Goal: Task Accomplishment & Management: Use online tool/utility

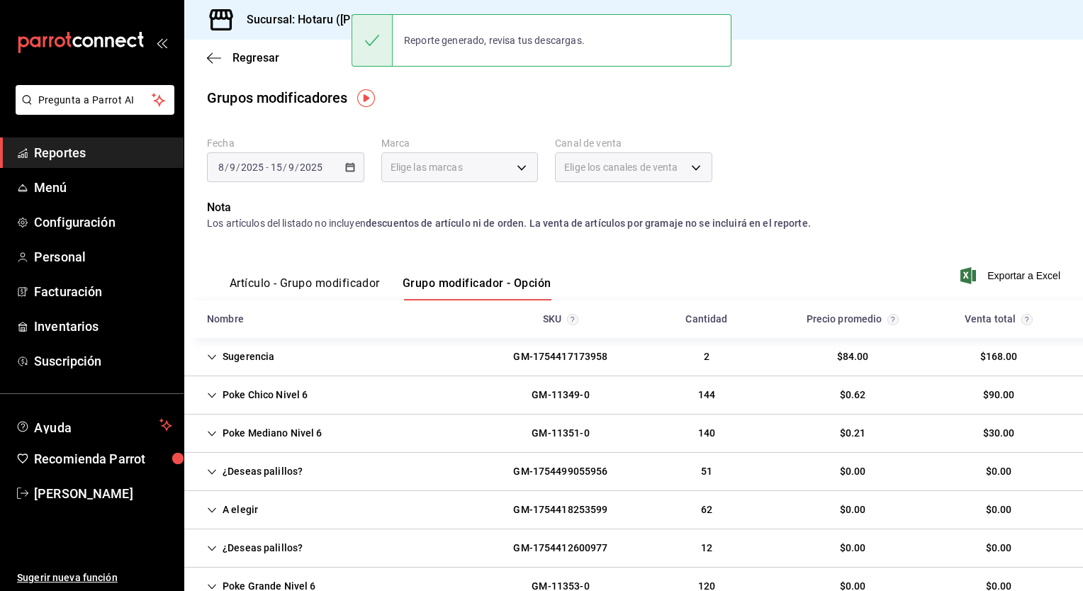
click at [272, 26] on h3 "Sucursal: Hotaru ([PERSON_NAME])" at bounding box center [333, 19] width 196 height 17
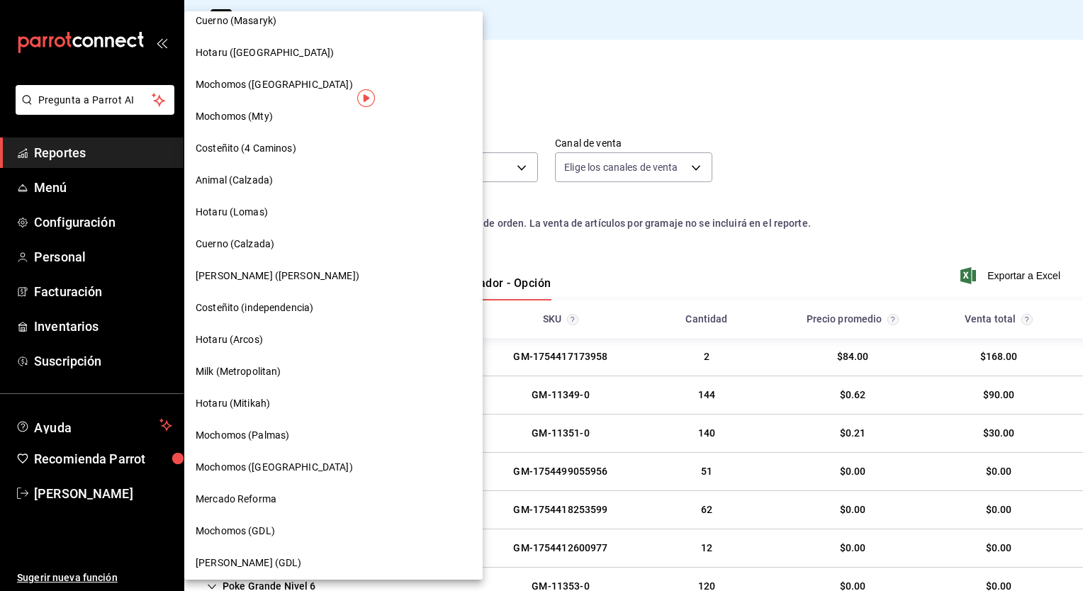
scroll to position [814, 0]
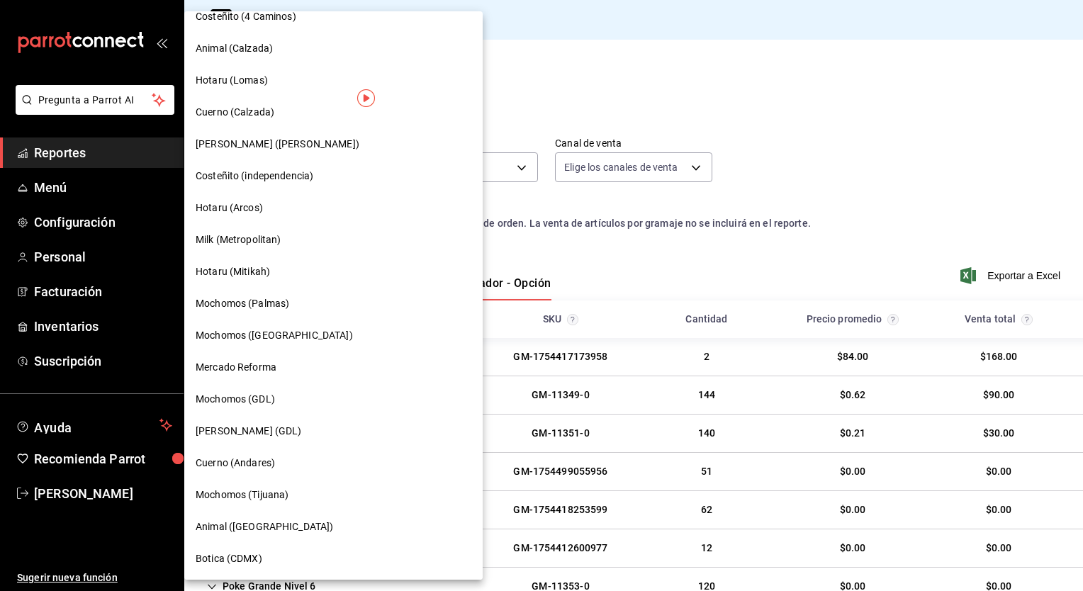
click at [238, 557] on span "Botica (CDMX)" at bounding box center [229, 559] width 67 height 15
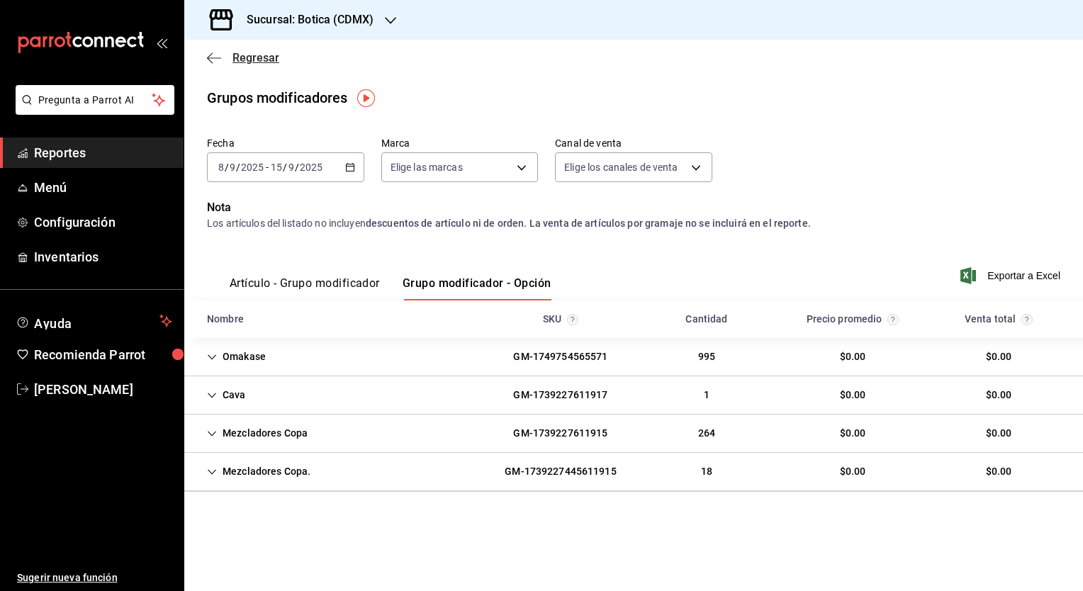
click at [263, 62] on span "Regresar" at bounding box center [256, 57] width 47 height 13
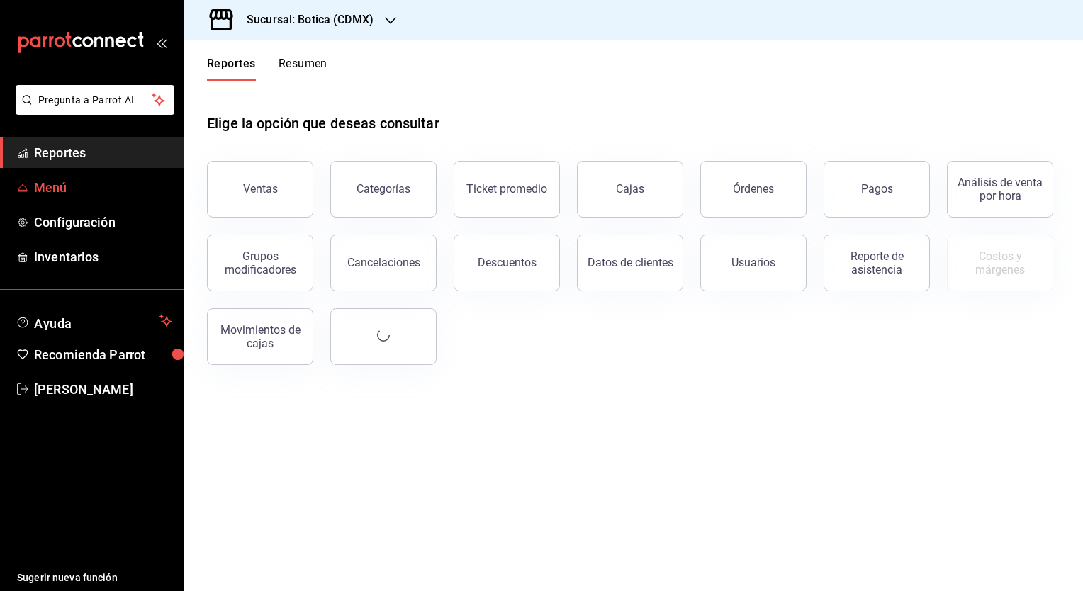
click at [52, 189] on span "Menú" at bounding box center [103, 187] width 138 height 19
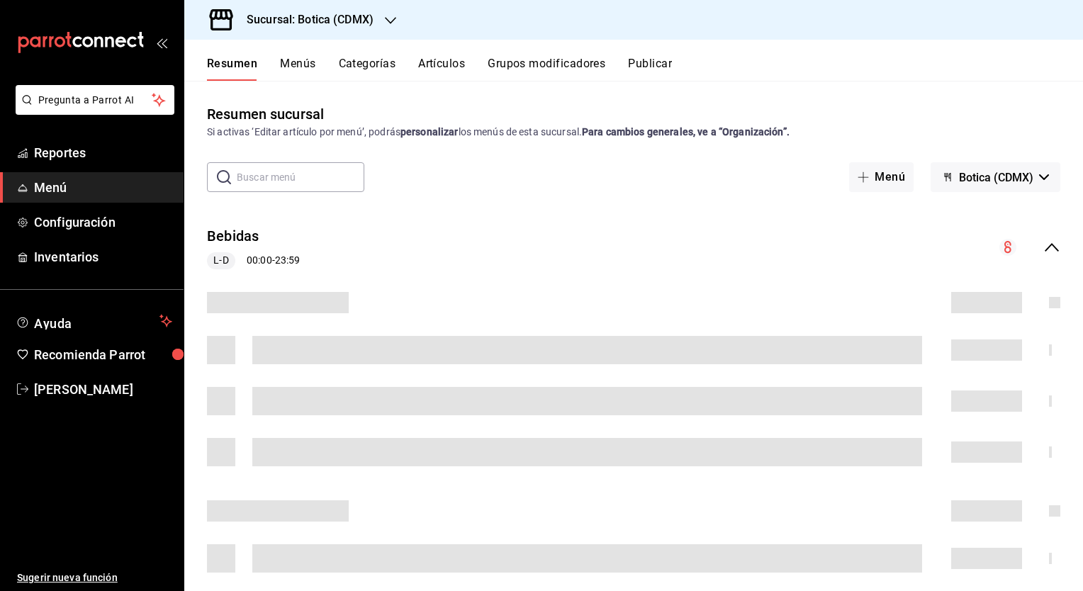
click at [447, 64] on button "Artículos" at bounding box center [441, 69] width 47 height 24
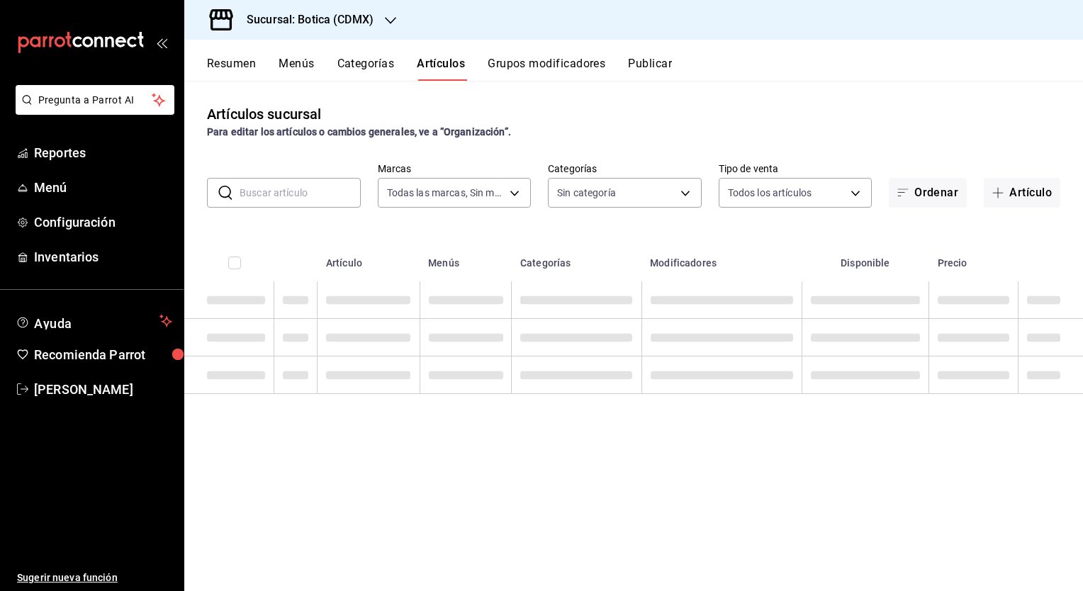
type input "d5352a43-907b-4cea-af89-ed5f283426a2"
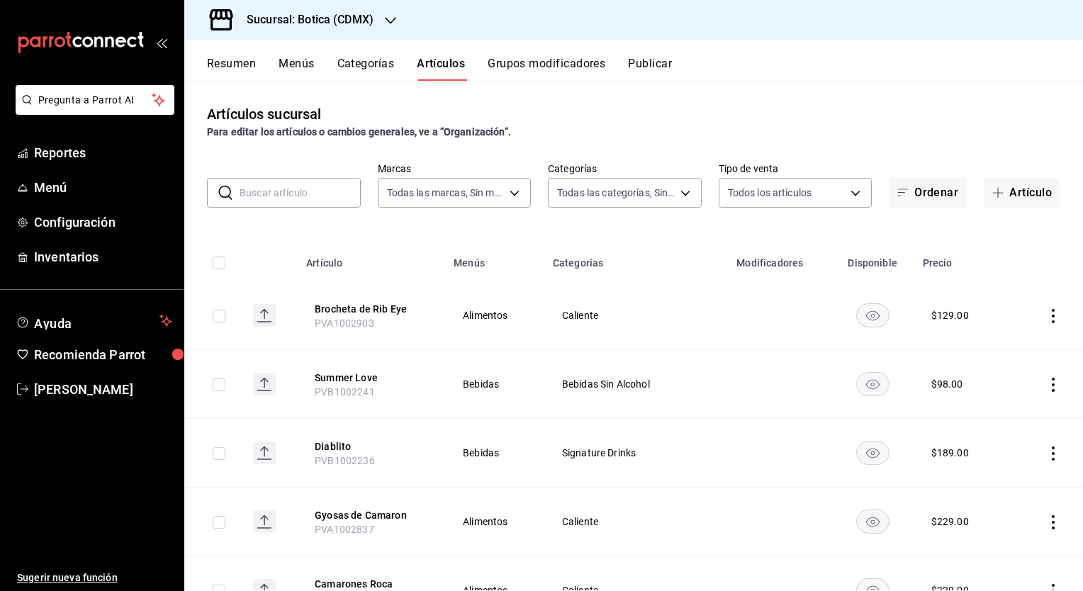
type input "52039608-d3af-43d8-978b-7351115fcd58,48c160c6-e58b-40fc-ab83-08e030ab785e,3b989…"
click at [297, 205] on input "text" at bounding box center [300, 193] width 121 height 28
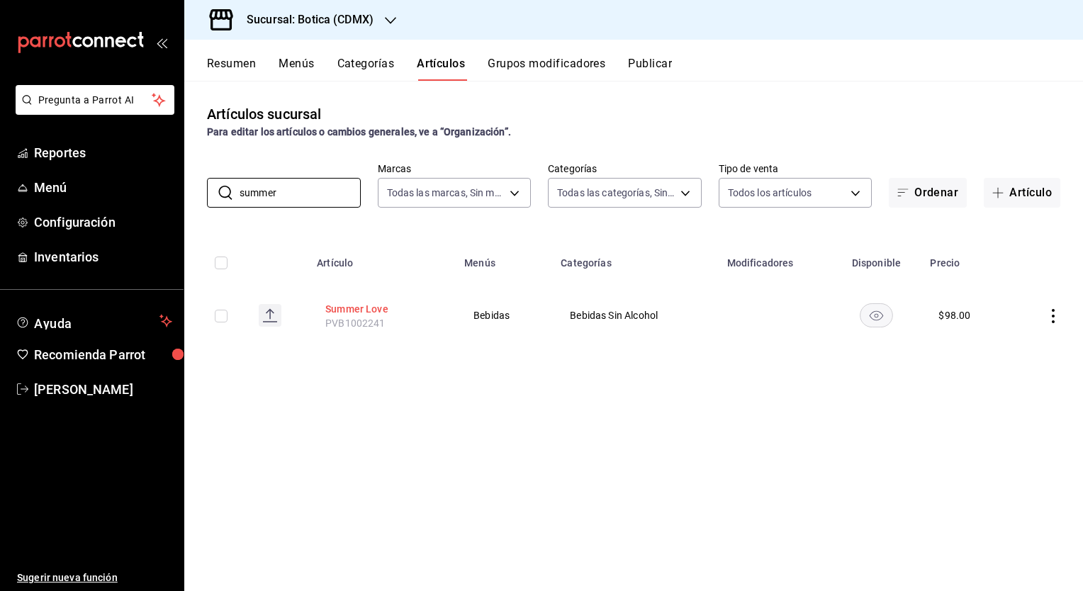
type input "summer"
click at [357, 305] on button "Summer Love" at bounding box center [381, 309] width 113 height 14
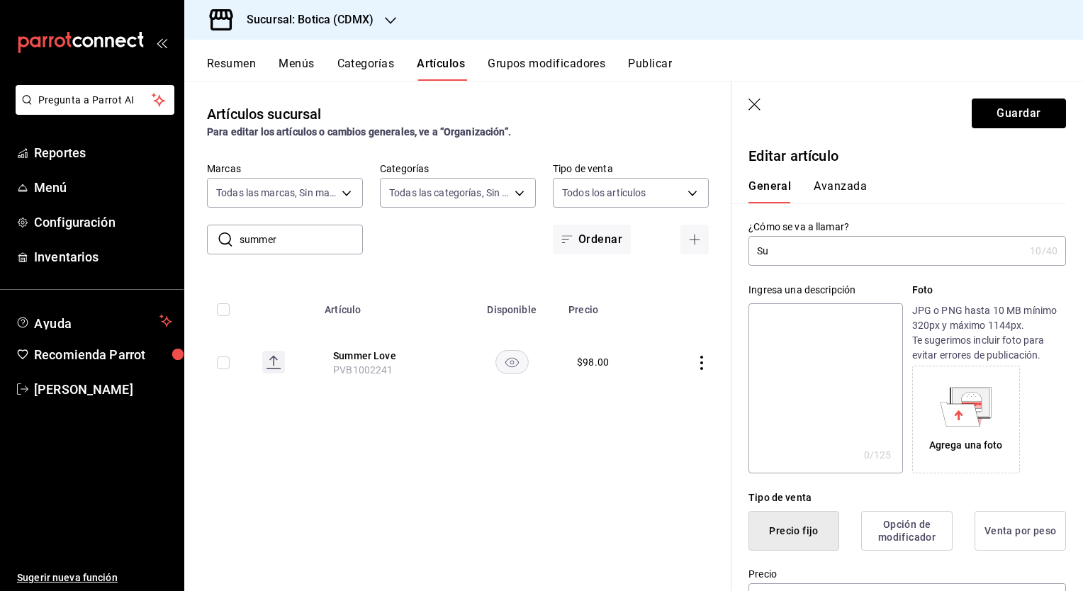
type input "S"
type input "Tropical Lychee"
click at [995, 110] on button "Guardar" at bounding box center [1019, 114] width 94 height 30
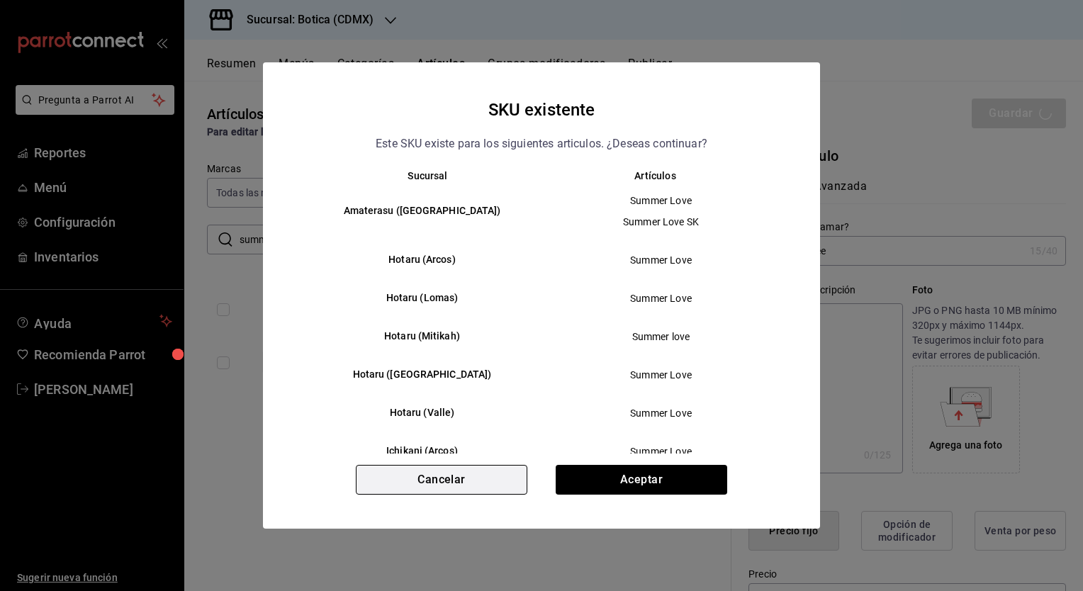
click at [471, 484] on button "Cancelar" at bounding box center [442, 480] width 172 height 30
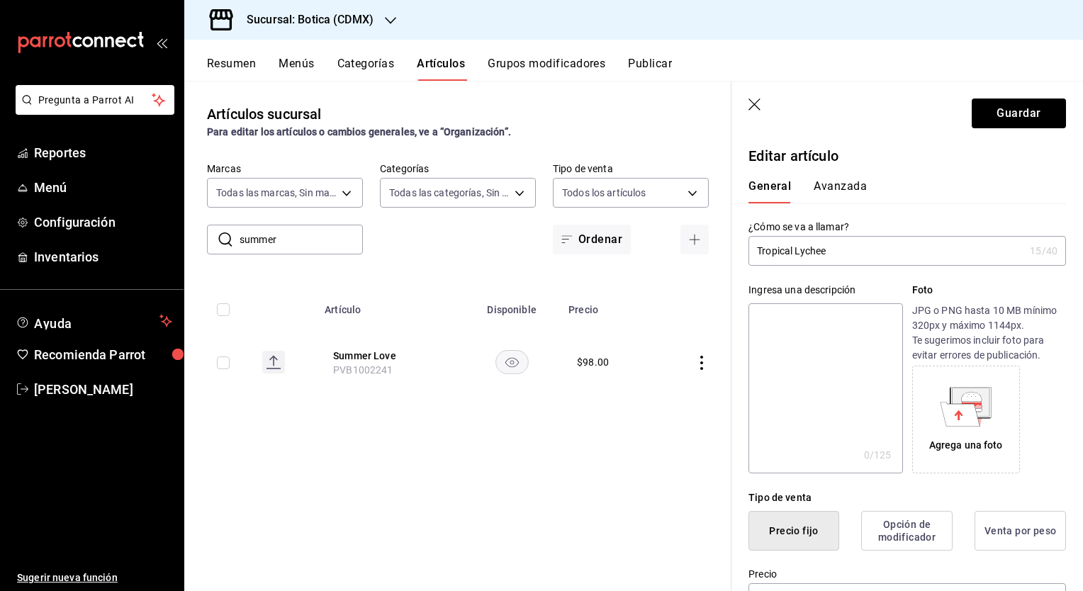
click at [758, 99] on icon "button" at bounding box center [756, 106] width 14 height 14
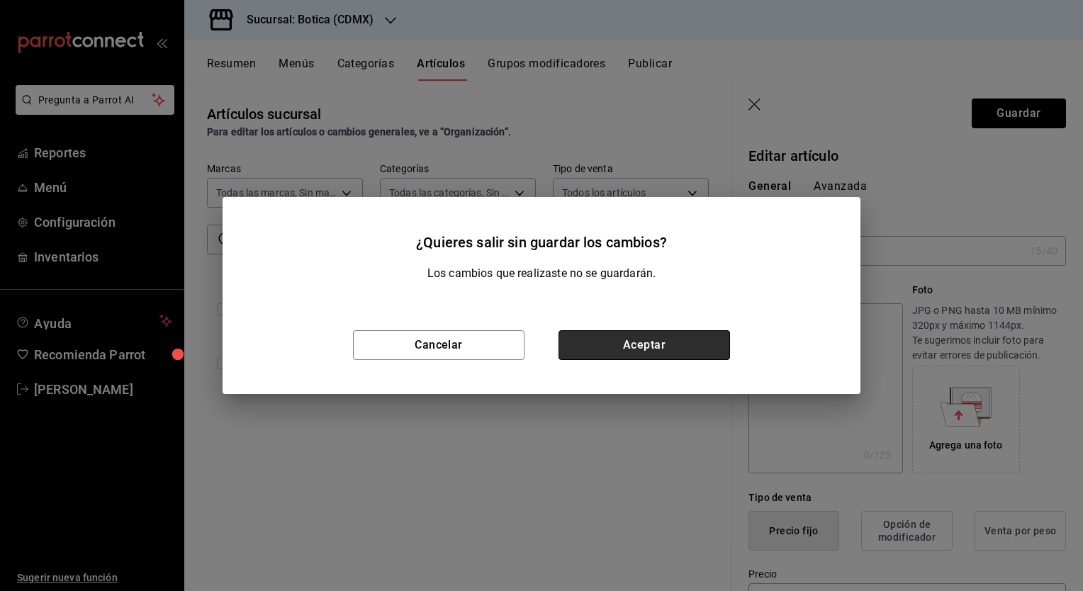
click at [591, 359] on button "Aceptar" at bounding box center [645, 345] width 172 height 30
